Goal: Task Accomplishment & Management: Use online tool/utility

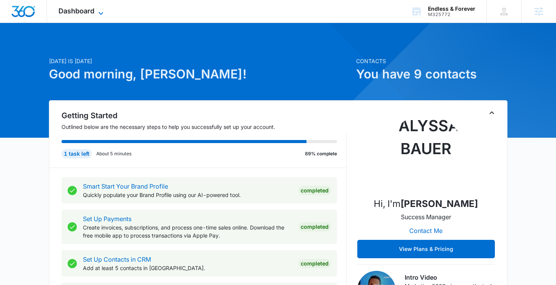
click at [64, 13] on span "Dashboard" at bounding box center [76, 11] width 36 height 8
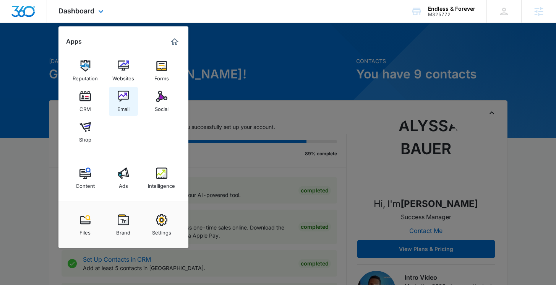
click at [122, 97] on img at bounding box center [123, 96] width 11 height 11
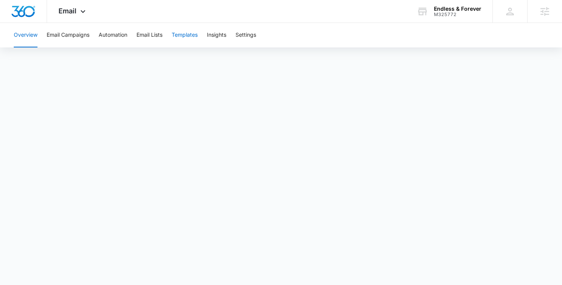
click at [183, 37] on button "Templates" at bounding box center [185, 35] width 26 height 24
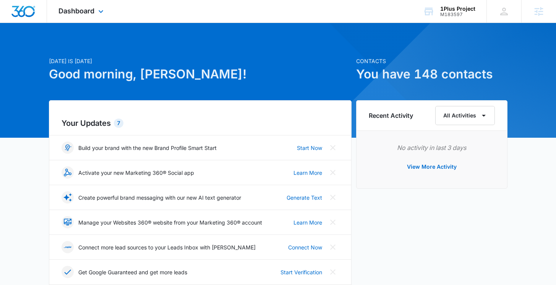
click at [91, 15] on div "Dashboard Apps Reputation Websites Forms CRM Email Social Content Ads Intellige…" at bounding box center [82, 11] width 70 height 23
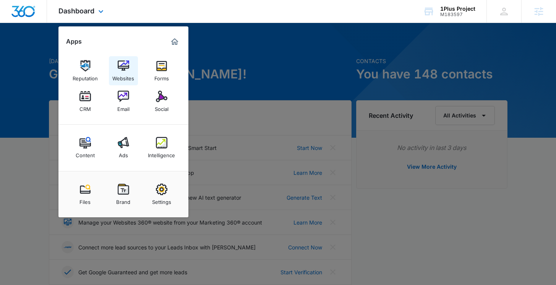
click at [118, 73] on div "Websites" at bounding box center [123, 76] width 22 height 10
